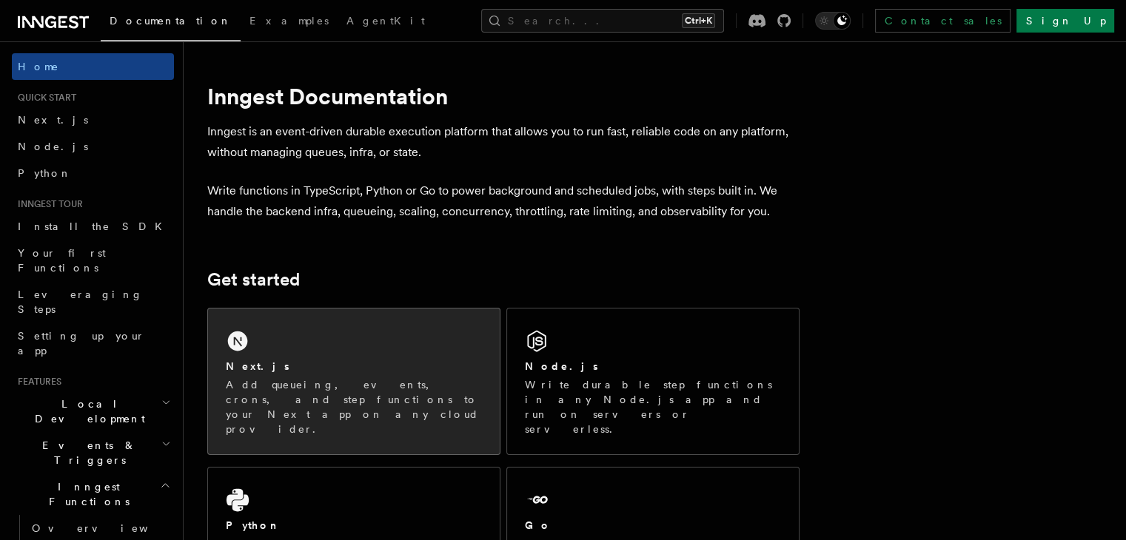
click at [291, 357] on div "Next.js Add queueing, events, crons, and step functions to your Next app on any…" at bounding box center [354, 382] width 292 height 146
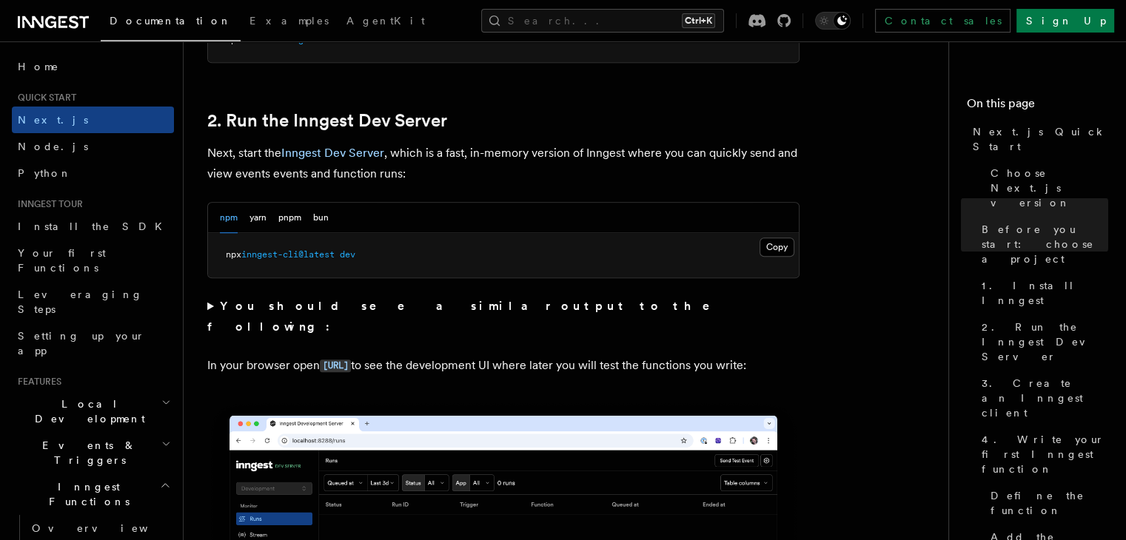
scroll to position [999, 0]
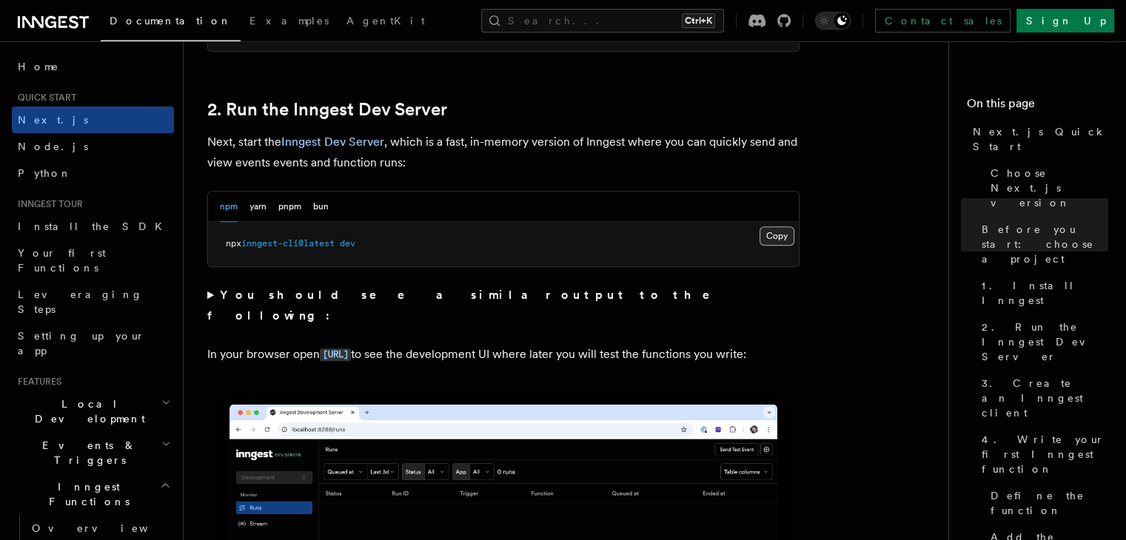
click at [769, 230] on button "Copy Copied" at bounding box center [776, 235] width 35 height 19
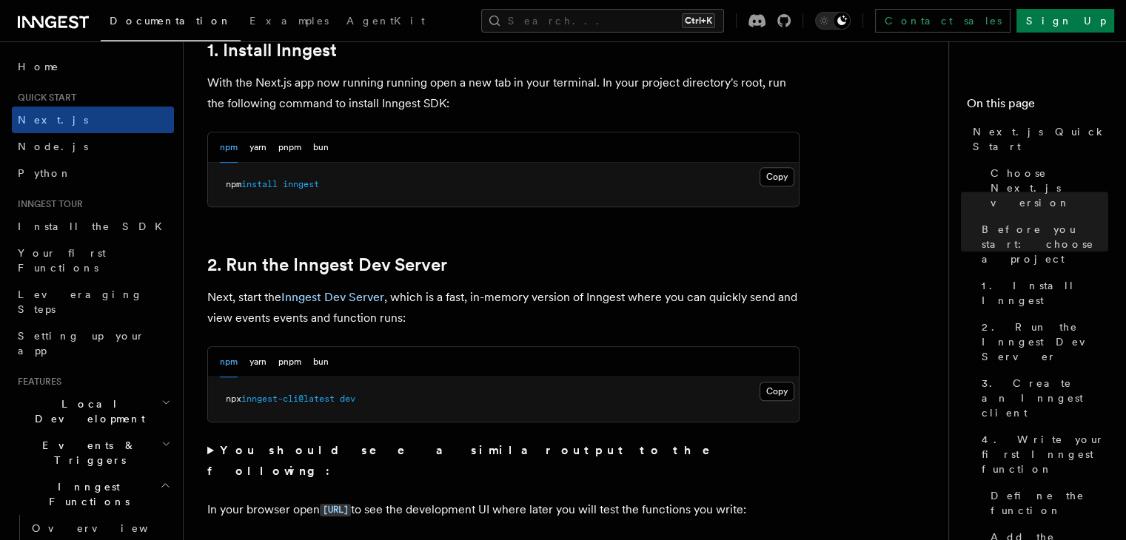
scroll to position [936, 0]
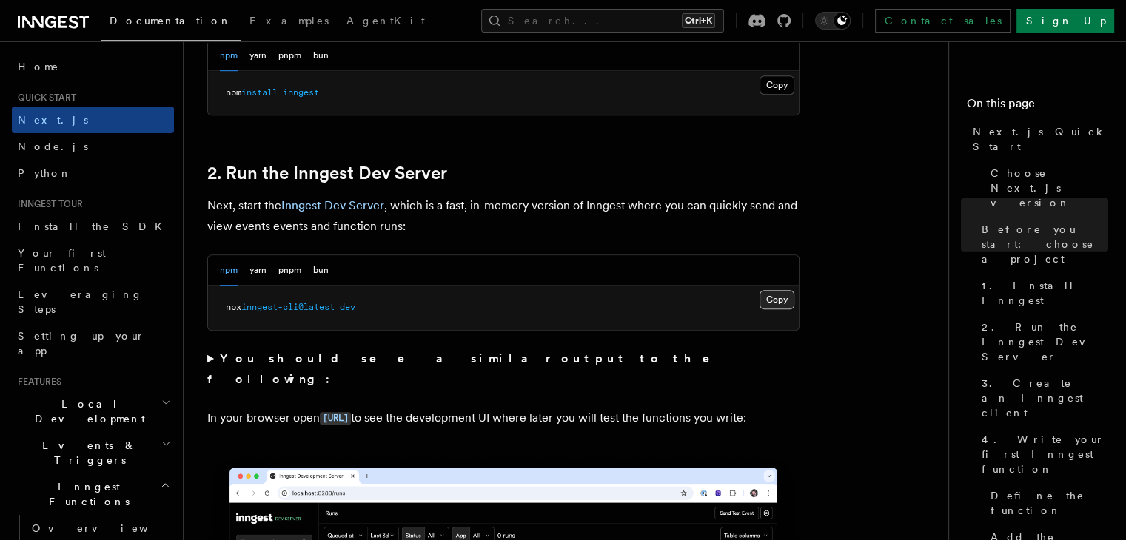
click at [781, 294] on button "Copy Copied" at bounding box center [776, 299] width 35 height 19
